Goal: Task Accomplishment & Management: Manage account settings

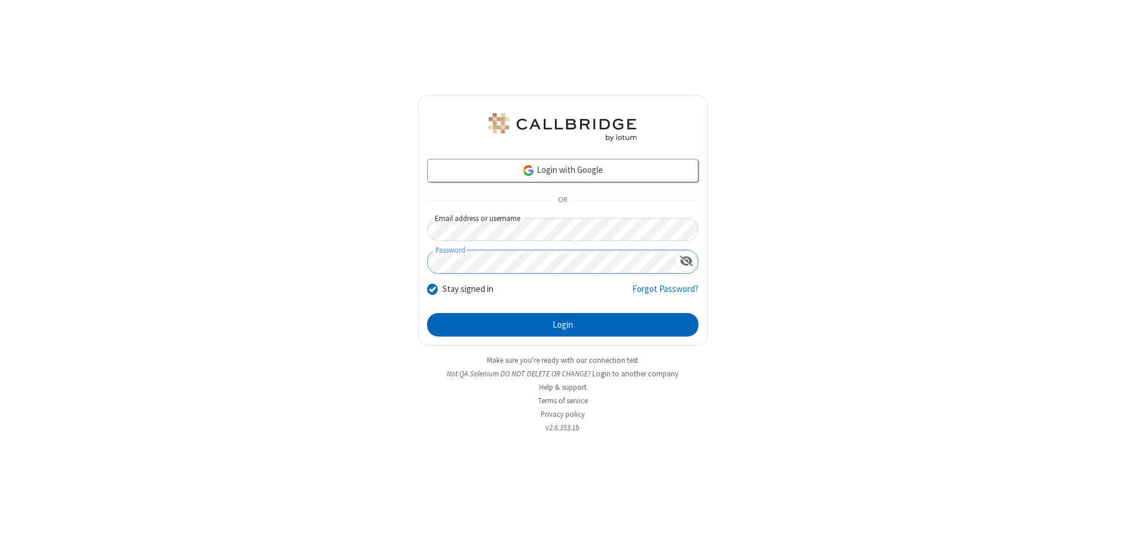
click at [562, 325] on button "Login" at bounding box center [562, 324] width 271 height 23
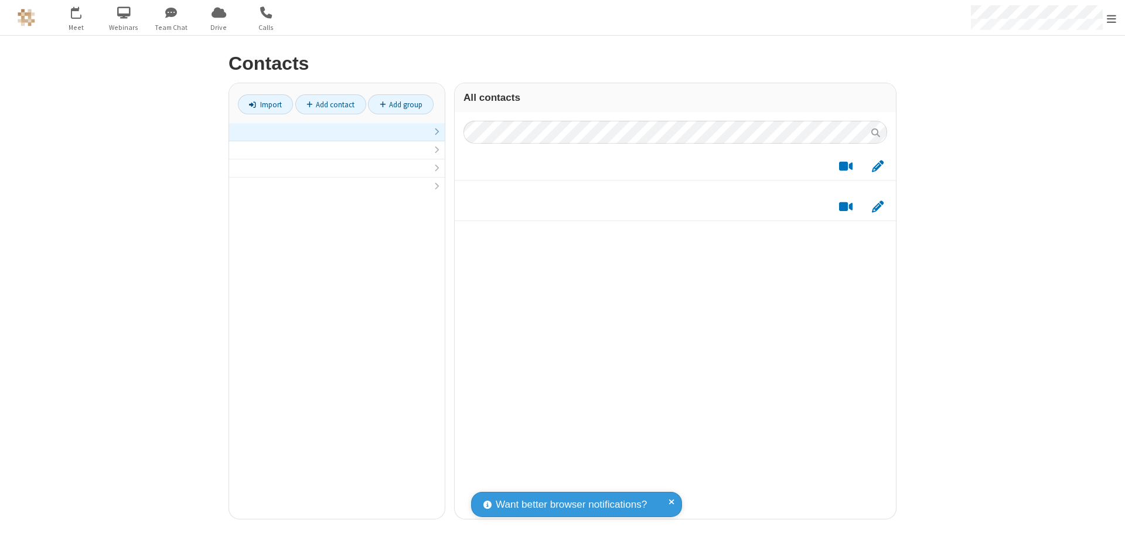
click at [337, 138] on link at bounding box center [337, 132] width 216 height 18
click at [265, 104] on link "Import" at bounding box center [265, 104] width 55 height 20
